Goal: Find specific page/section: Find specific page/section

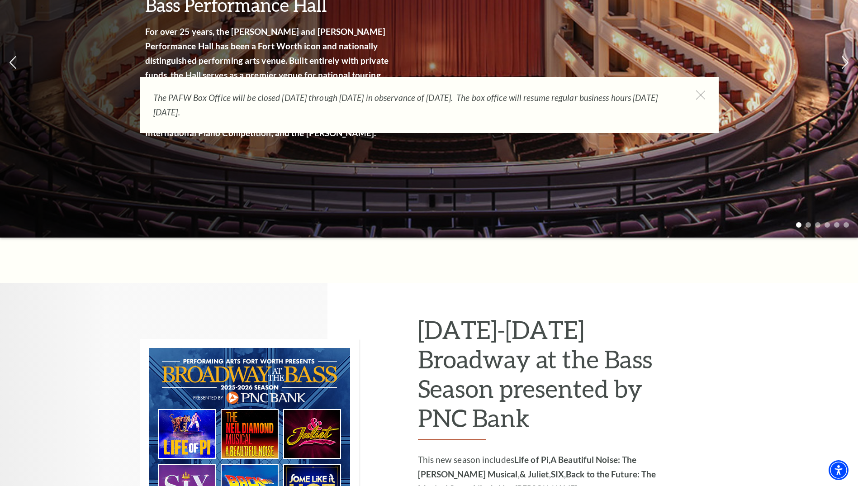
scroll to position [271, 0]
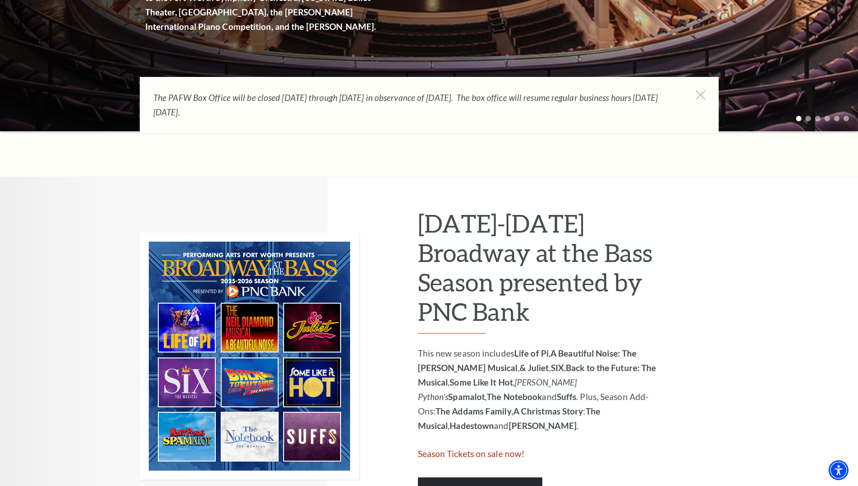
click at [695, 98] on div "The PAFW Box Office will be closed Saturday, August 30th through Monday, Septem…" at bounding box center [429, 105] width 579 height 56
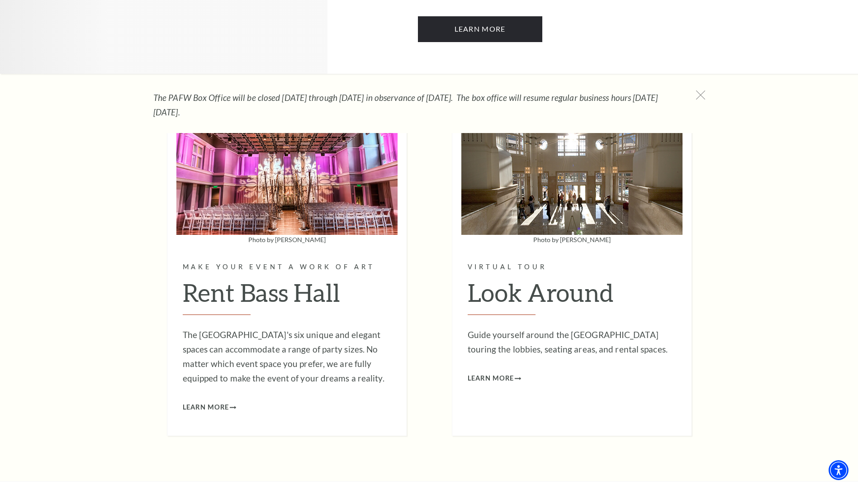
scroll to position [2850, 0]
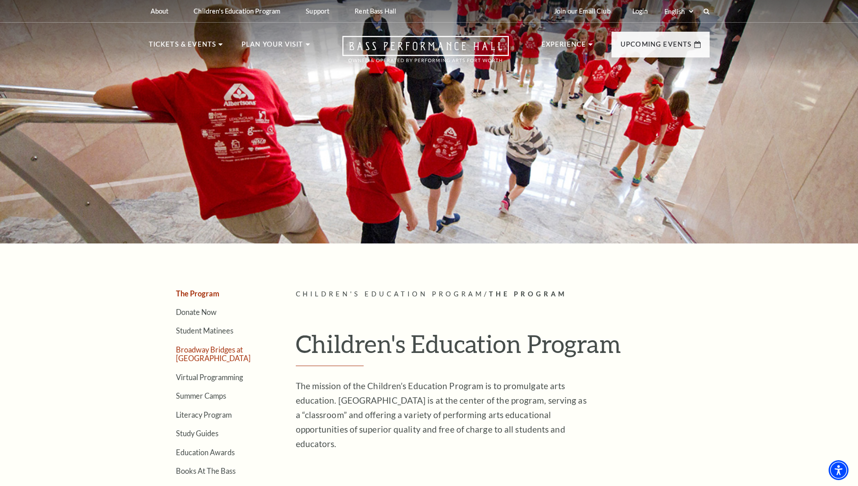
click at [203, 352] on link "Broadway Bridges at [GEOGRAPHIC_DATA]" at bounding box center [213, 353] width 75 height 17
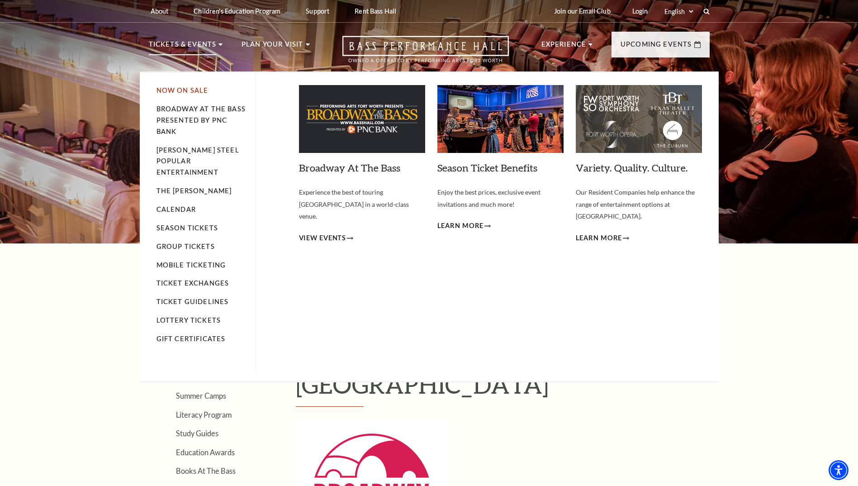
click at [177, 90] on link "Now On Sale" at bounding box center [183, 90] width 52 height 8
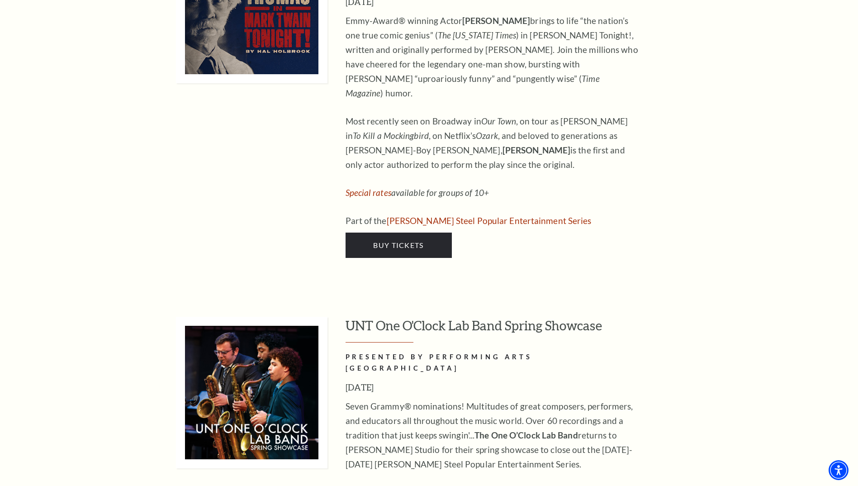
scroll to position [4705, 0]
